Goal: Task Accomplishment & Management: Use online tool/utility

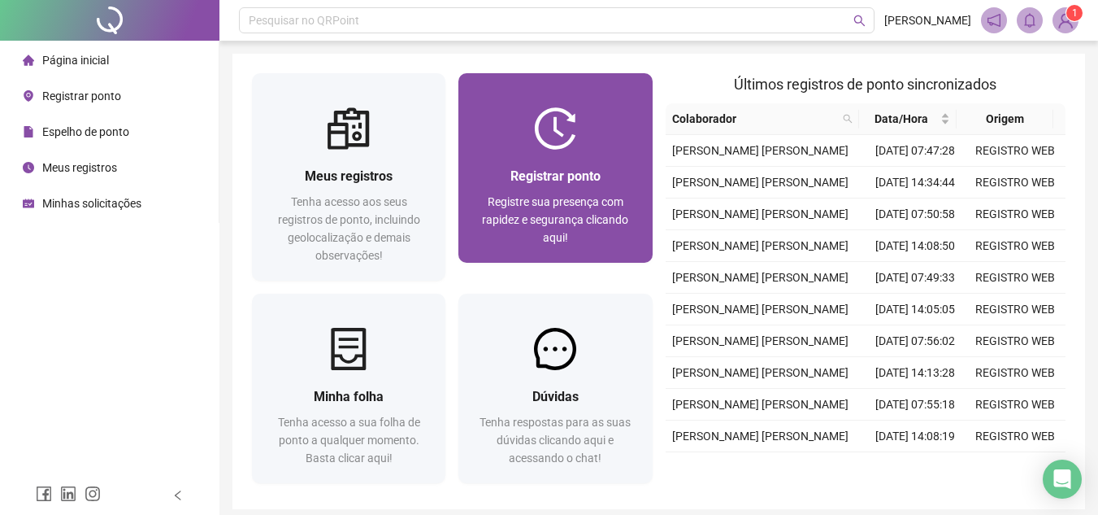
click at [602, 182] on div "Registrar ponto" at bounding box center [555, 176] width 154 height 20
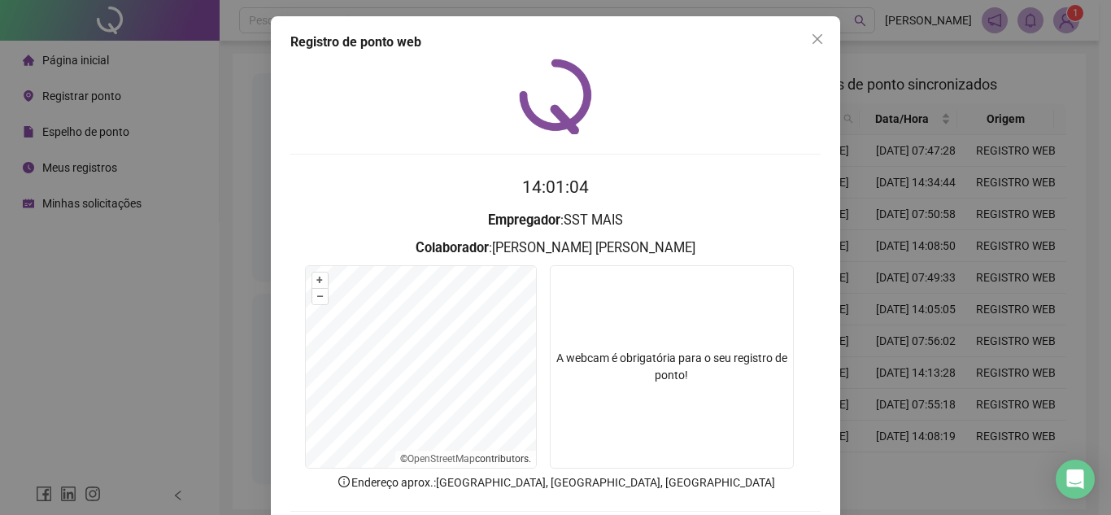
scroll to position [85, 0]
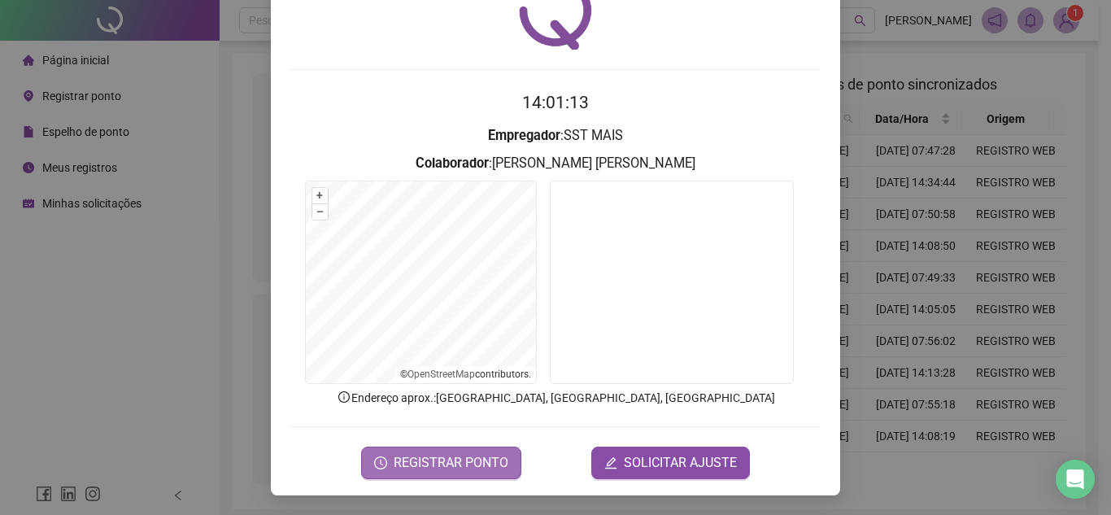
click at [450, 463] on span "REGISTRAR PONTO" at bounding box center [451, 463] width 115 height 20
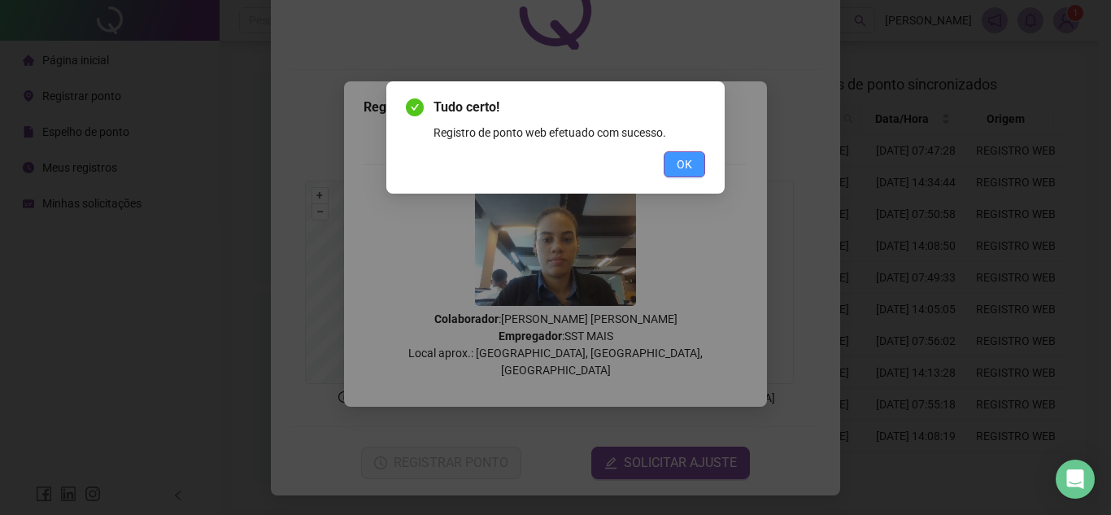
click at [678, 154] on button "OK" at bounding box center [683, 164] width 41 height 26
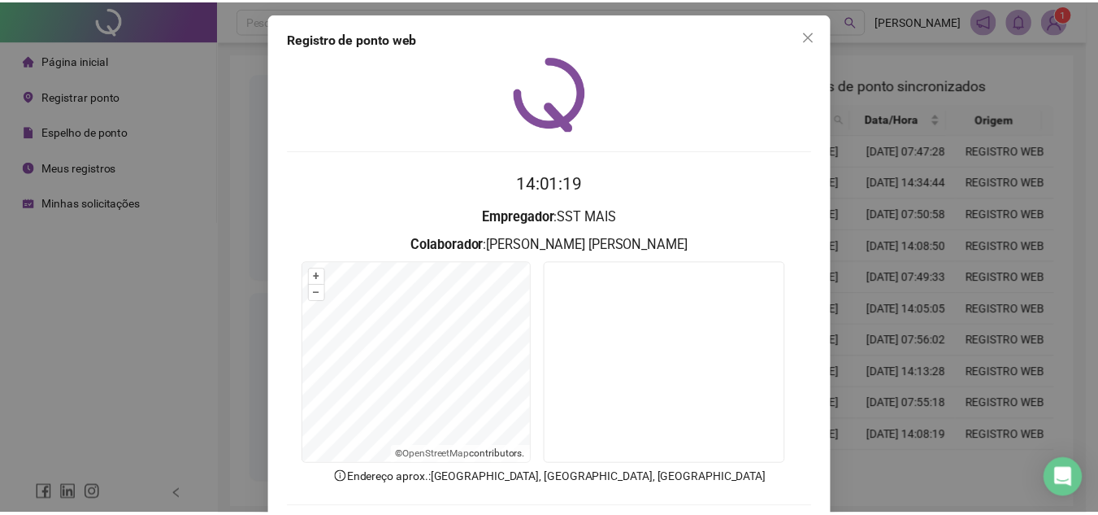
scroll to position [0, 0]
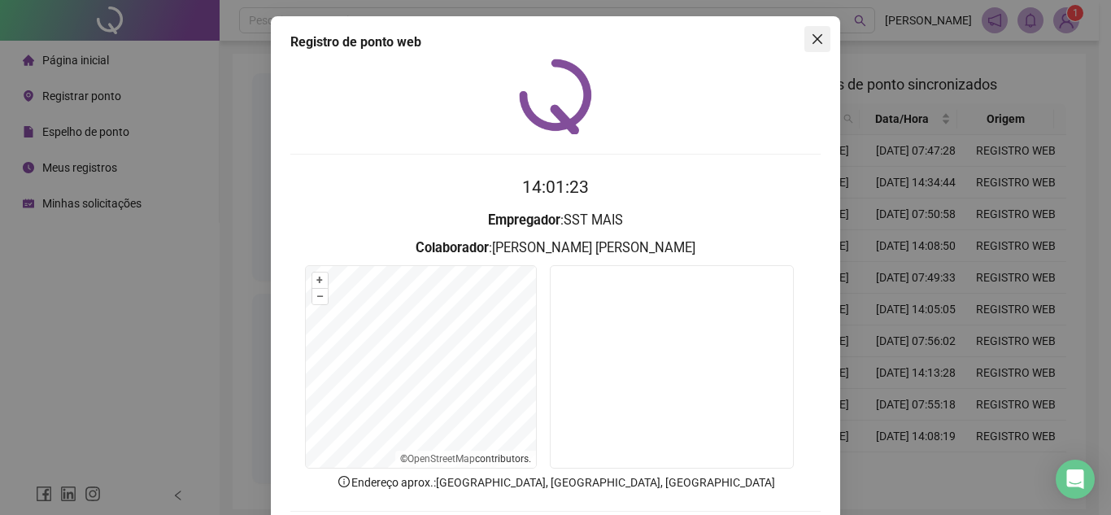
click at [811, 38] on icon "close" at bounding box center [817, 39] width 13 height 13
